Goal: Find specific page/section: Find specific page/section

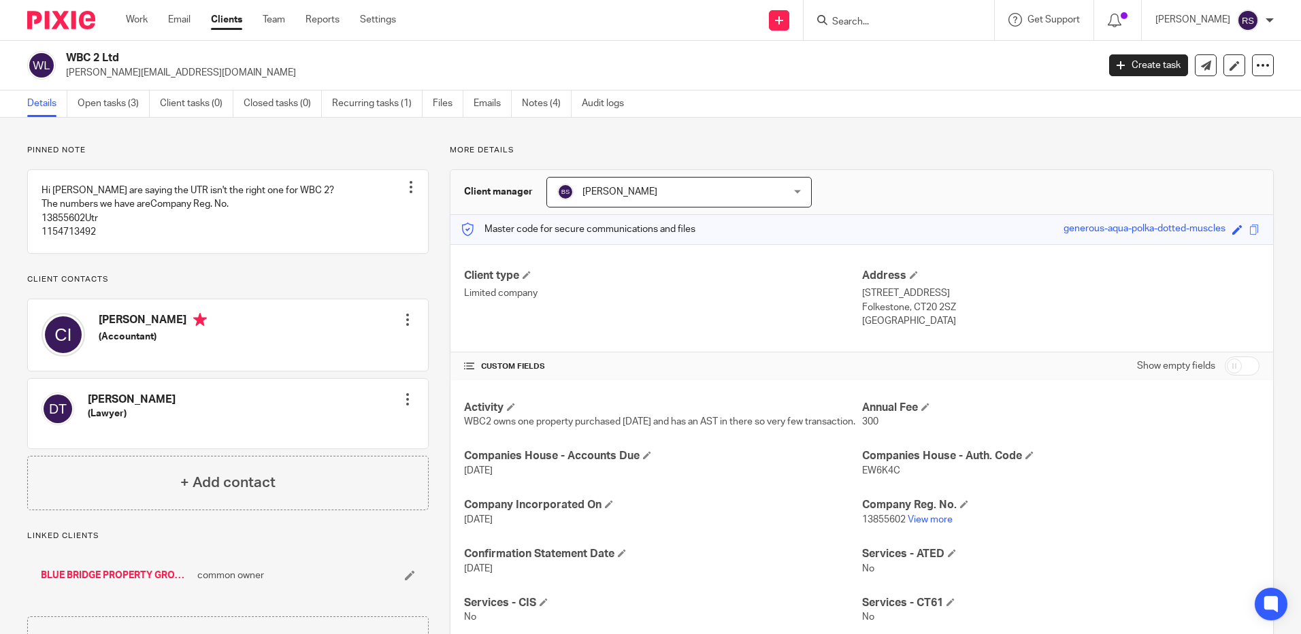
scroll to position [297, 0]
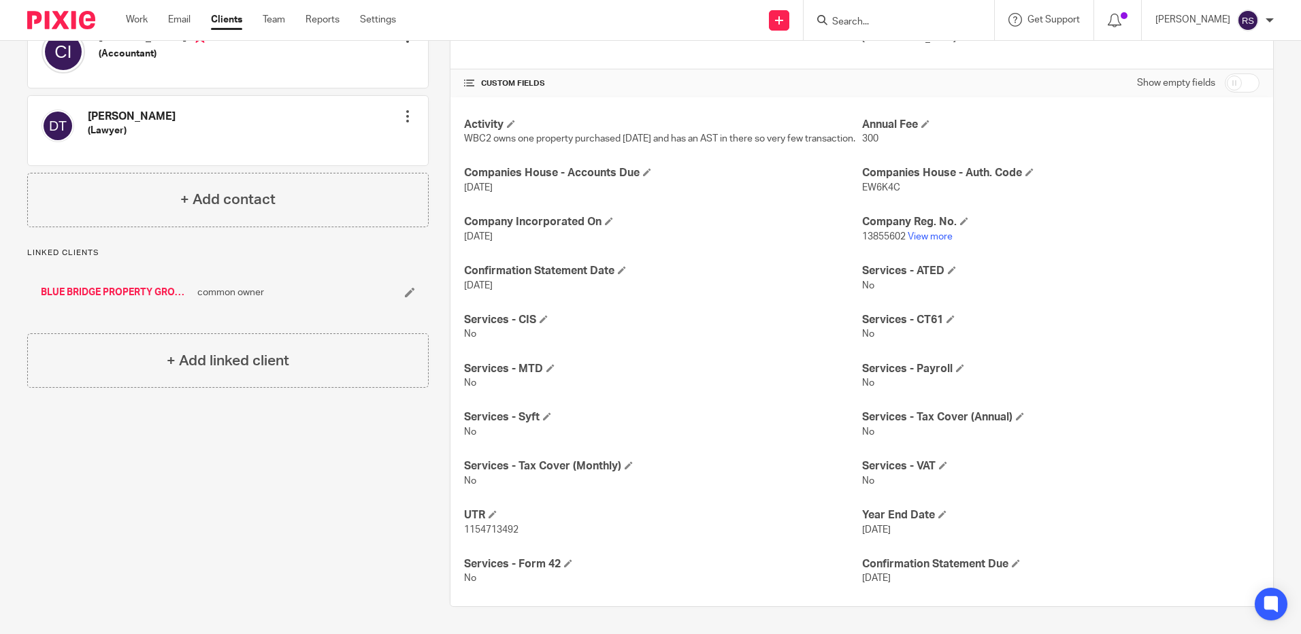
click at [870, 21] on input "Search" at bounding box center [892, 22] width 123 height 12
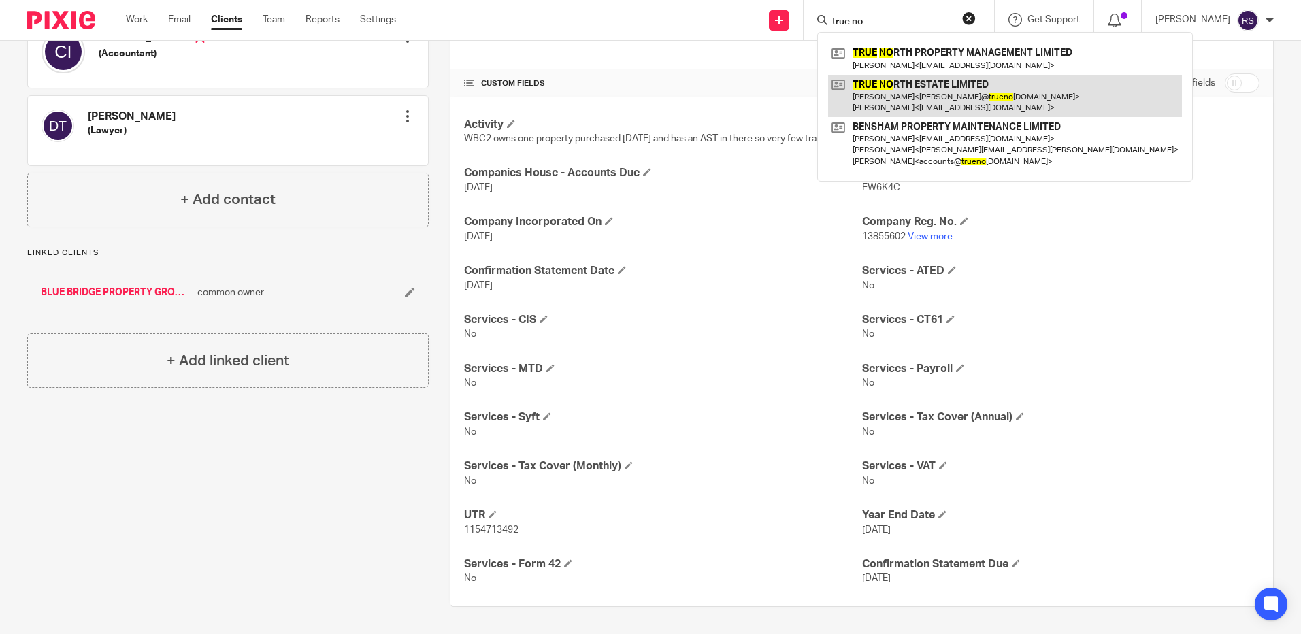
type input "true no"
click at [938, 95] on link at bounding box center [1005, 96] width 354 height 42
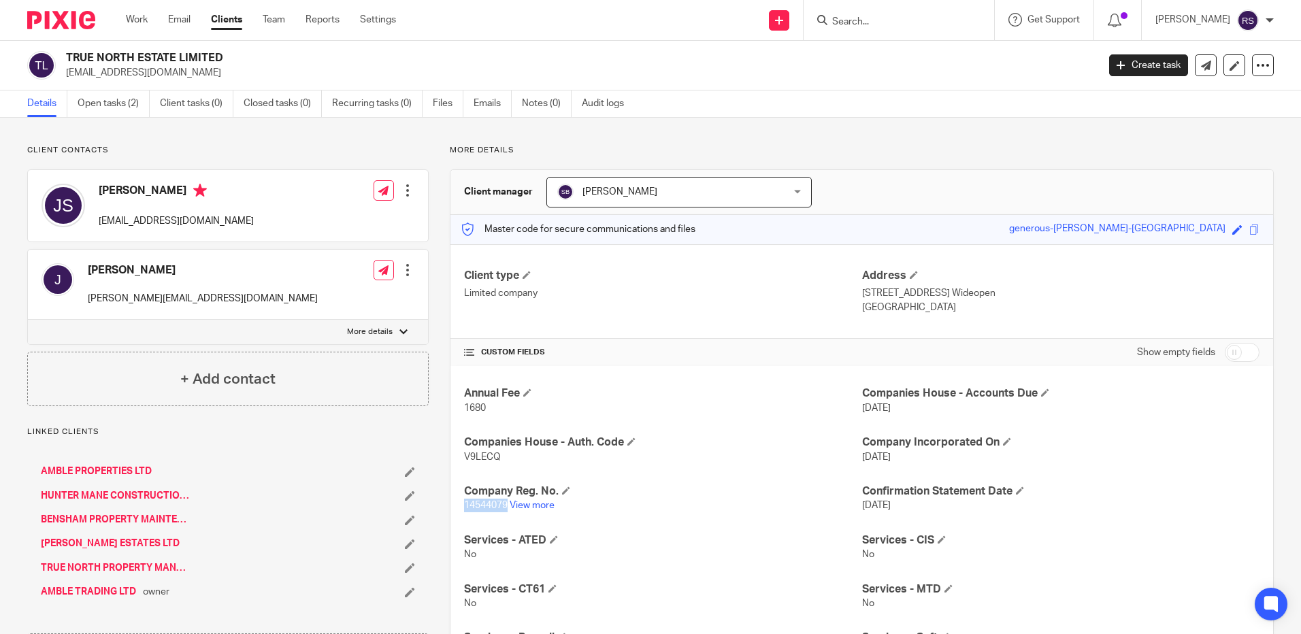
drag, startPoint x: 506, startPoint y: 504, endPoint x: 457, endPoint y: 505, distance: 49.0
click at [457, 505] on div "Annual Fee 1680 Companies House - Accounts Due [DATE] Companies House - [GEOGRA…" at bounding box center [862, 620] width 823 height 509
copy span "14544079"
click at [880, 24] on input "Search" at bounding box center [892, 22] width 123 height 12
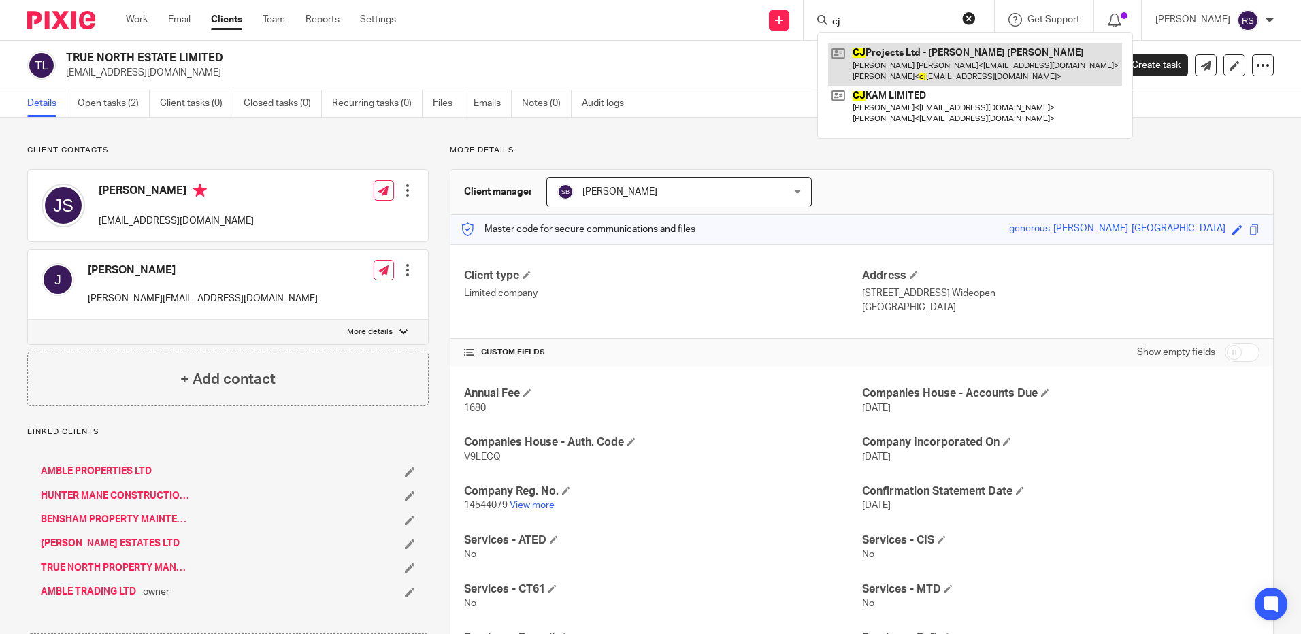
type input "cj"
click at [926, 53] on link at bounding box center [975, 64] width 294 height 42
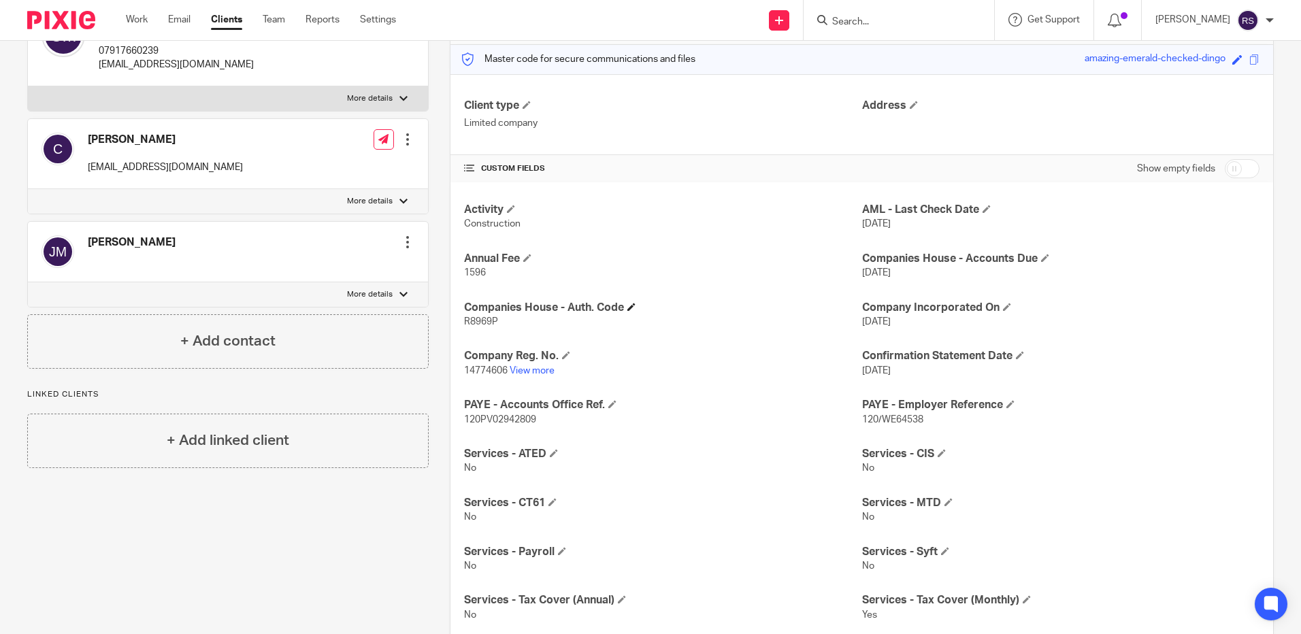
scroll to position [204, 0]
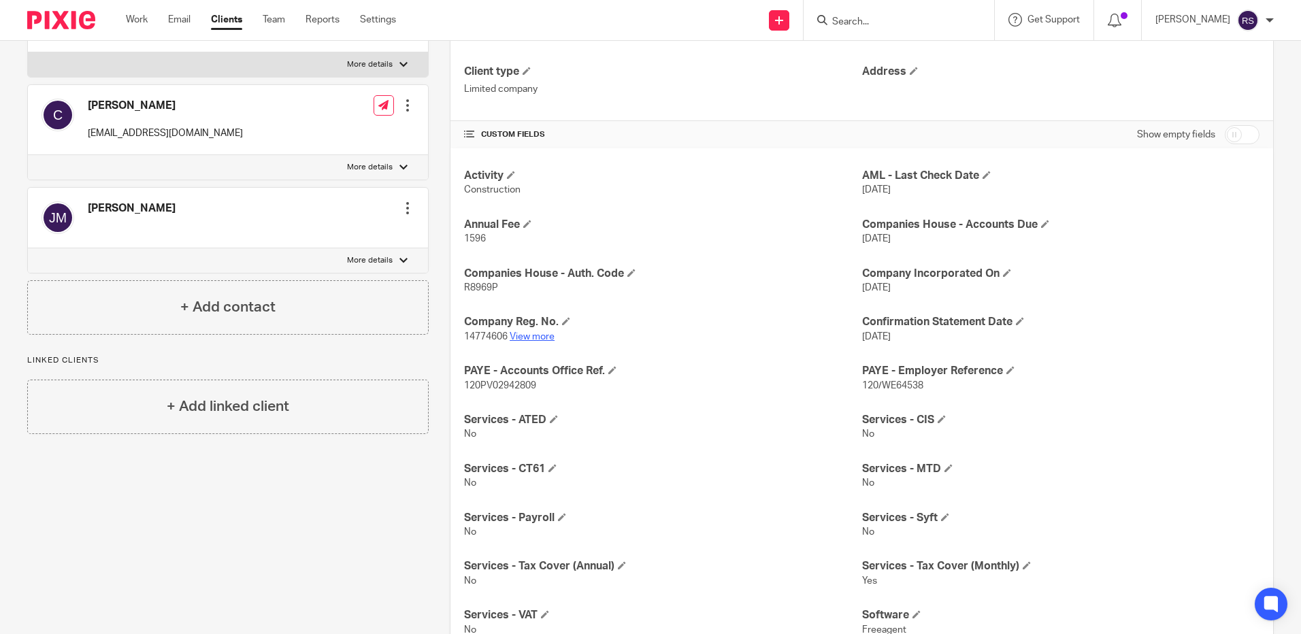
click at [546, 340] on link "View more" at bounding box center [532, 337] width 45 height 10
